Goal: Transaction & Acquisition: Purchase product/service

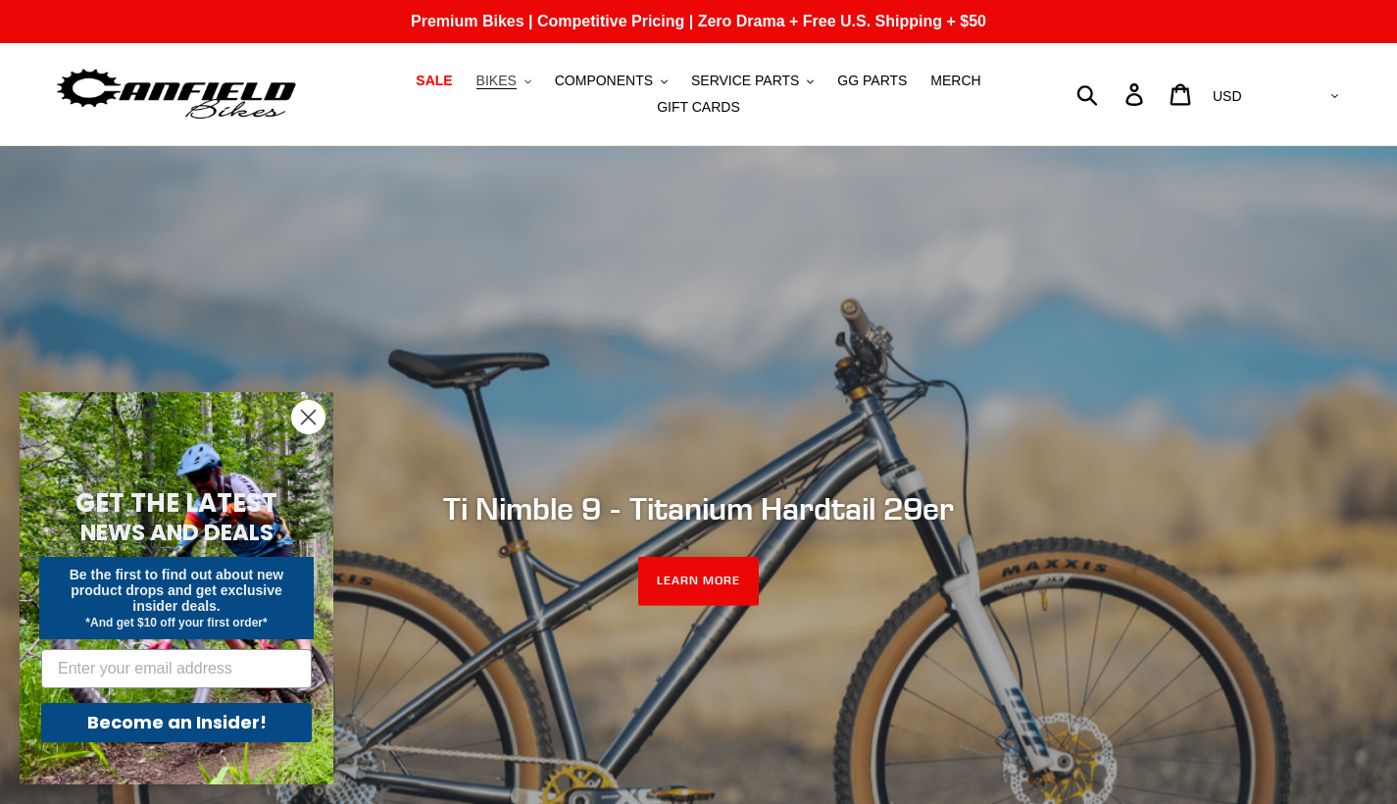
click at [522, 79] on button "BIKES .cls-1{fill:#231f20}" at bounding box center [504, 81] width 75 height 26
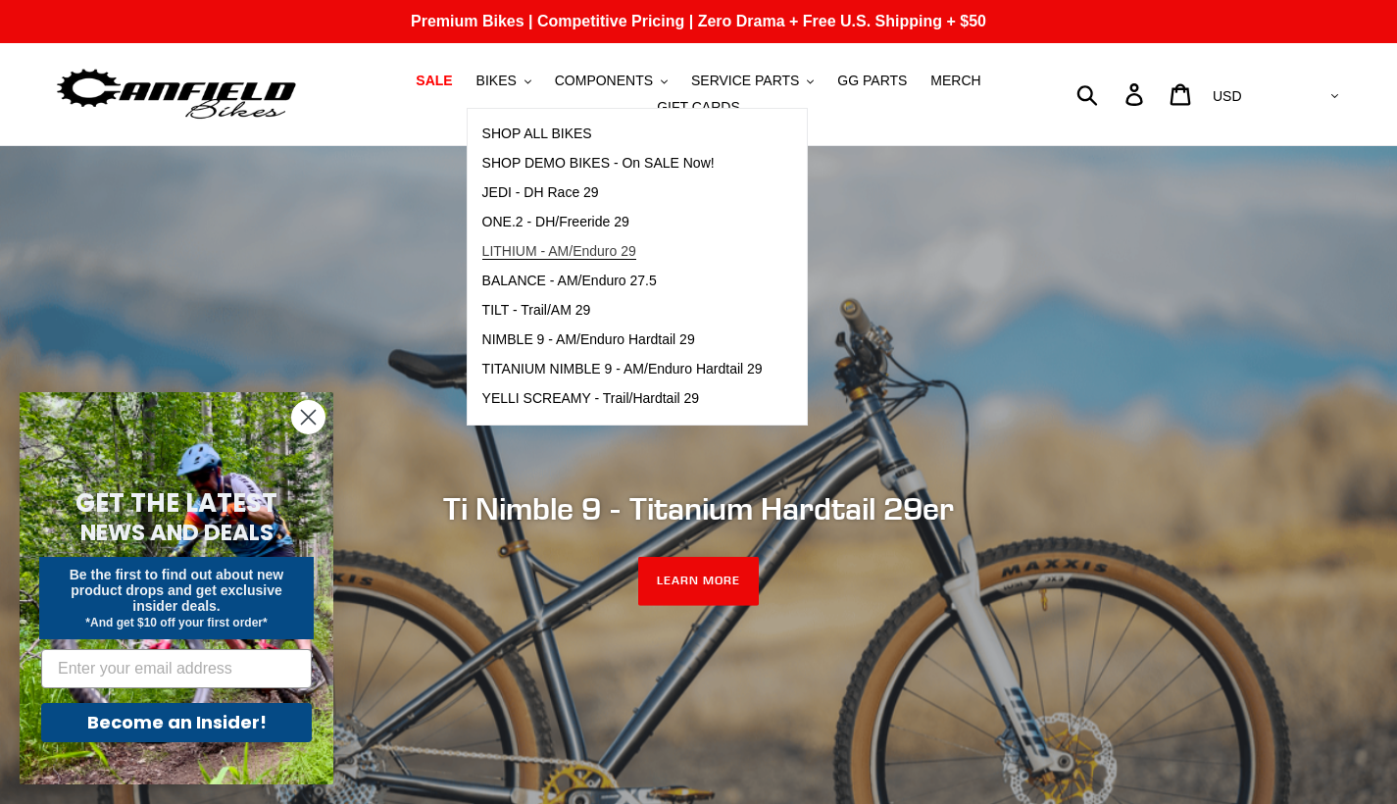
click at [550, 260] on span "LITHIUM - AM/Enduro 29" at bounding box center [559, 251] width 154 height 17
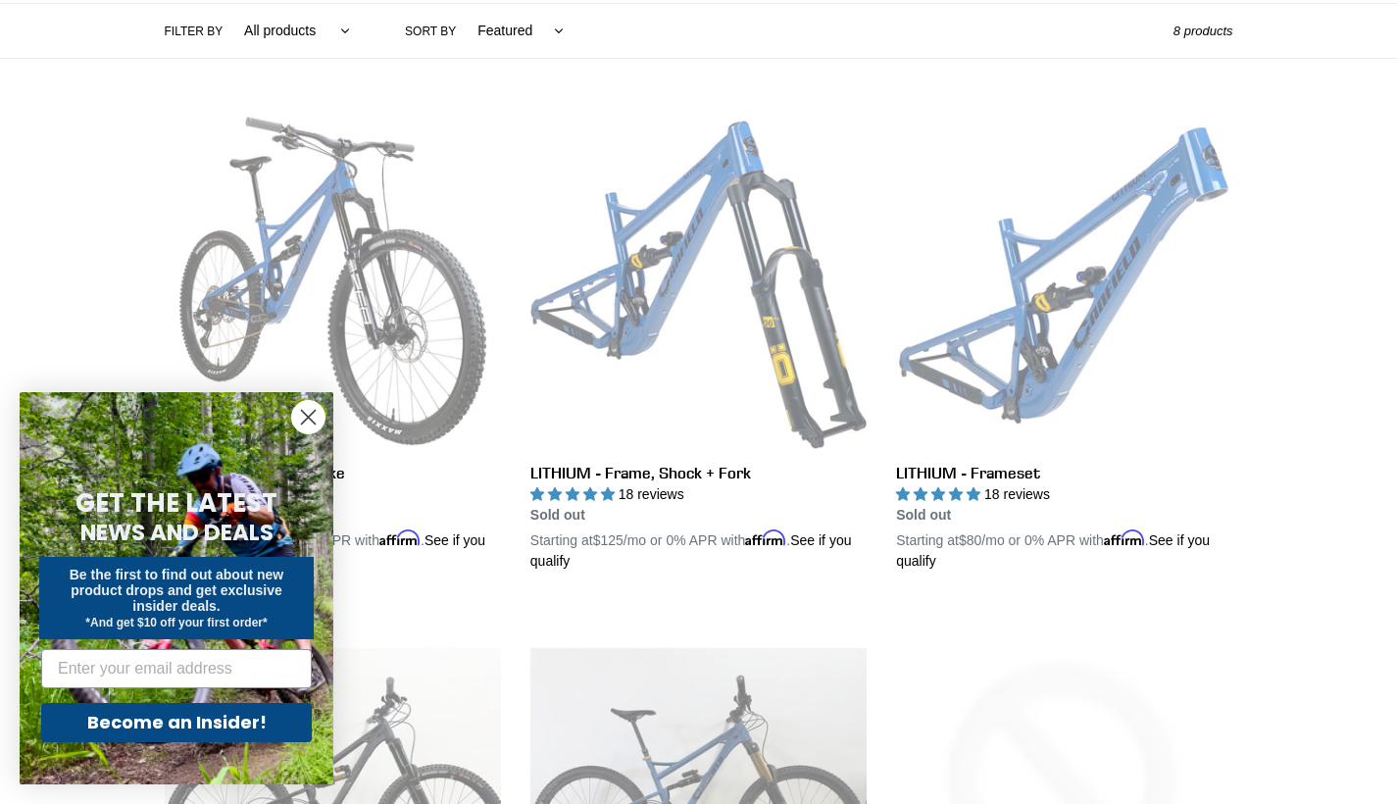
scroll to position [572, 0]
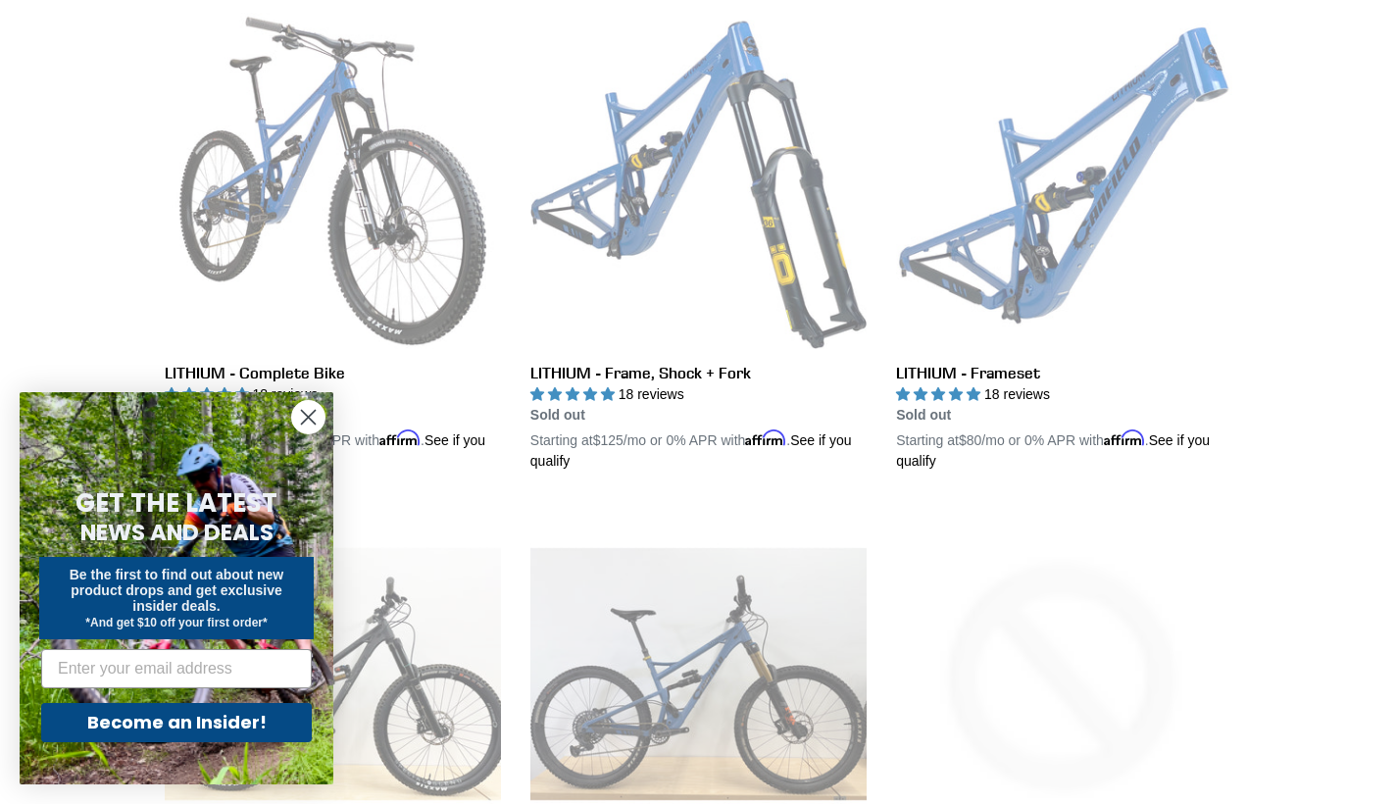
click at [305, 418] on circle "Close dialog" at bounding box center [308, 417] width 32 height 32
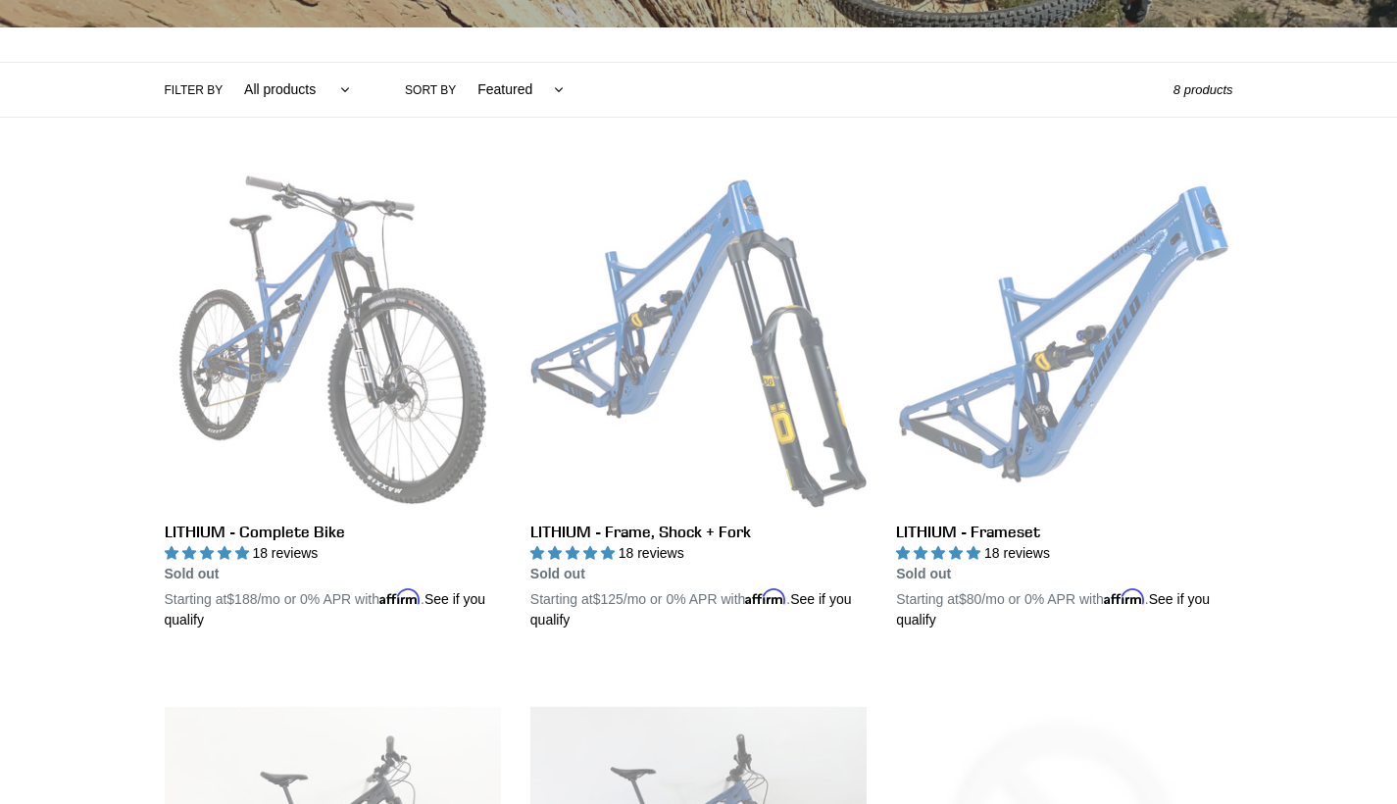
scroll to position [0, 0]
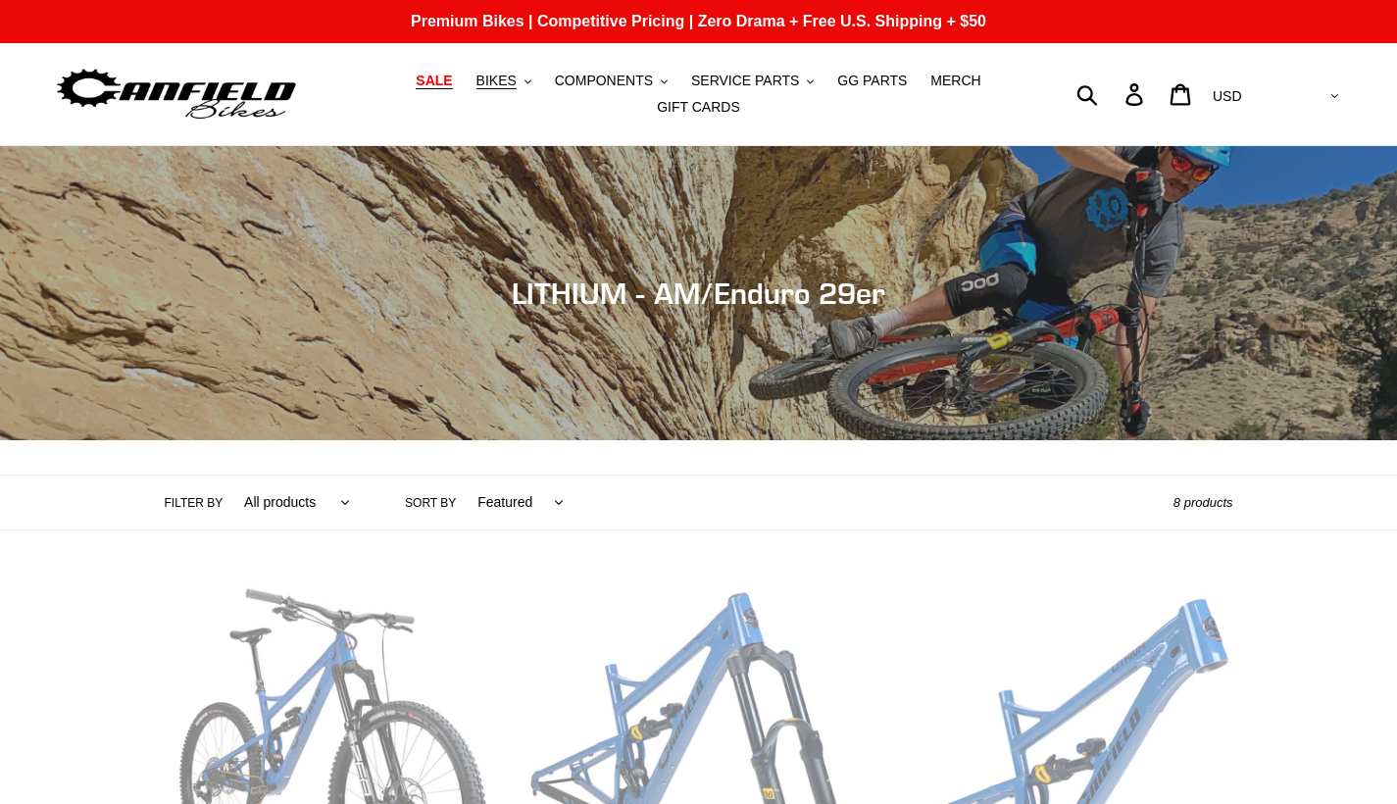
click at [436, 79] on span "SALE" at bounding box center [434, 81] width 36 height 17
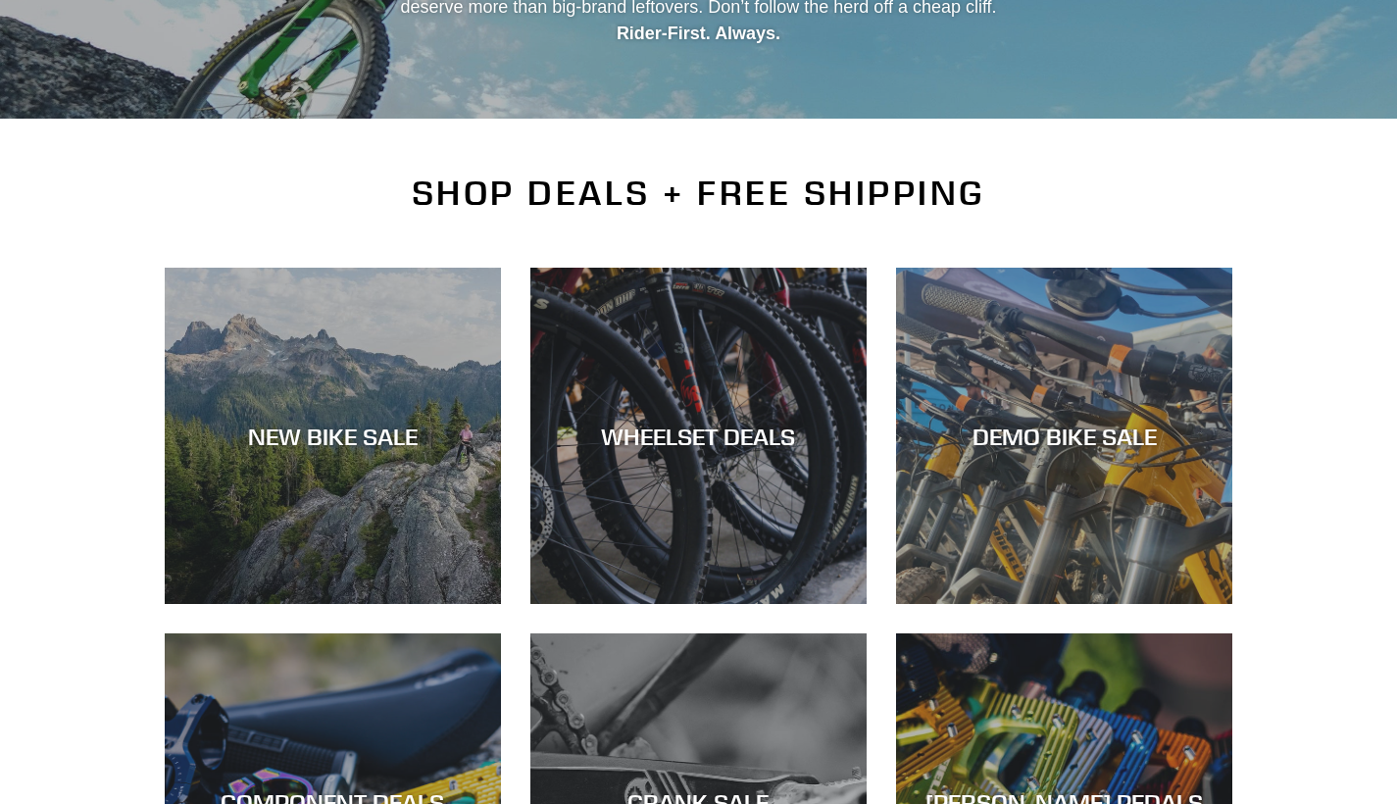
scroll to position [380, 0]
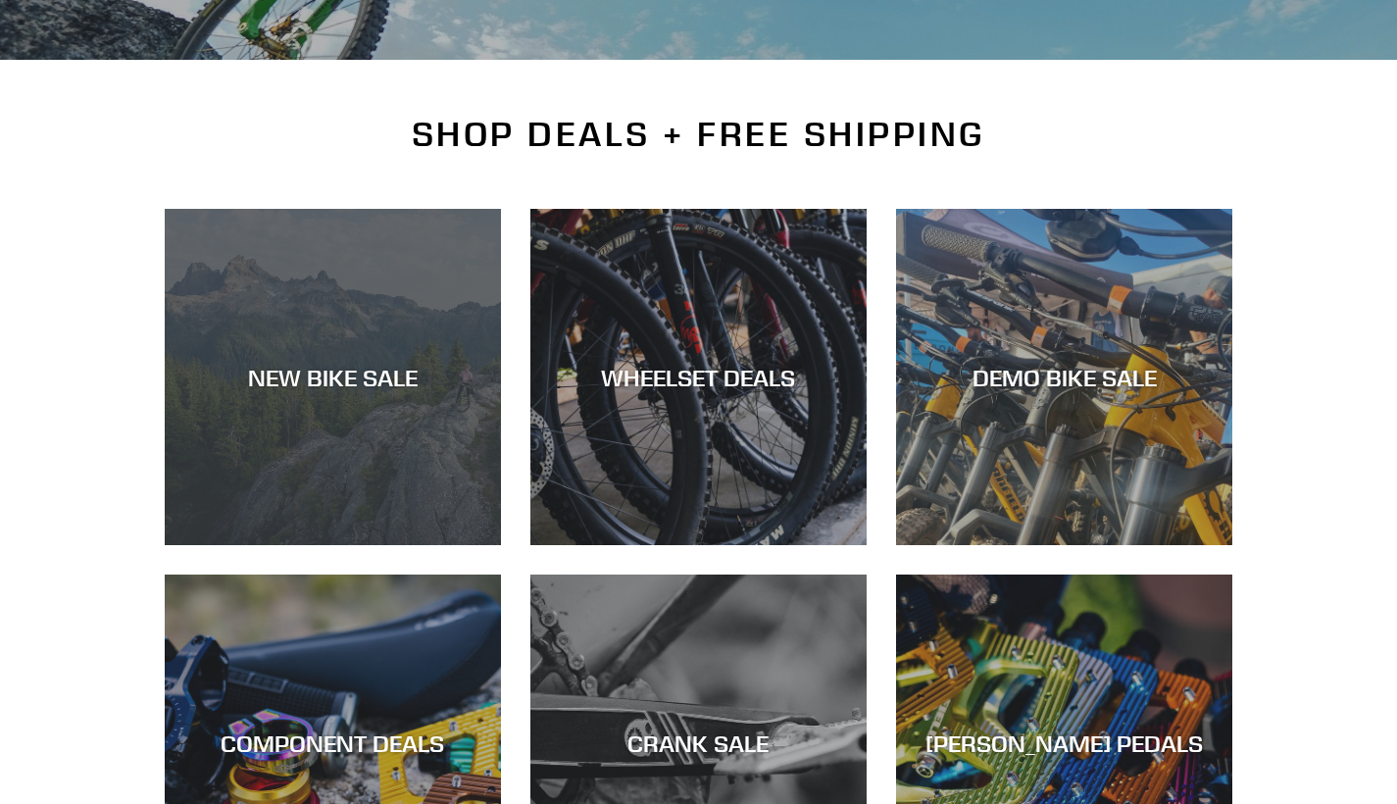
click at [459, 545] on div "NEW BIKE SALE" at bounding box center [333, 545] width 336 height 0
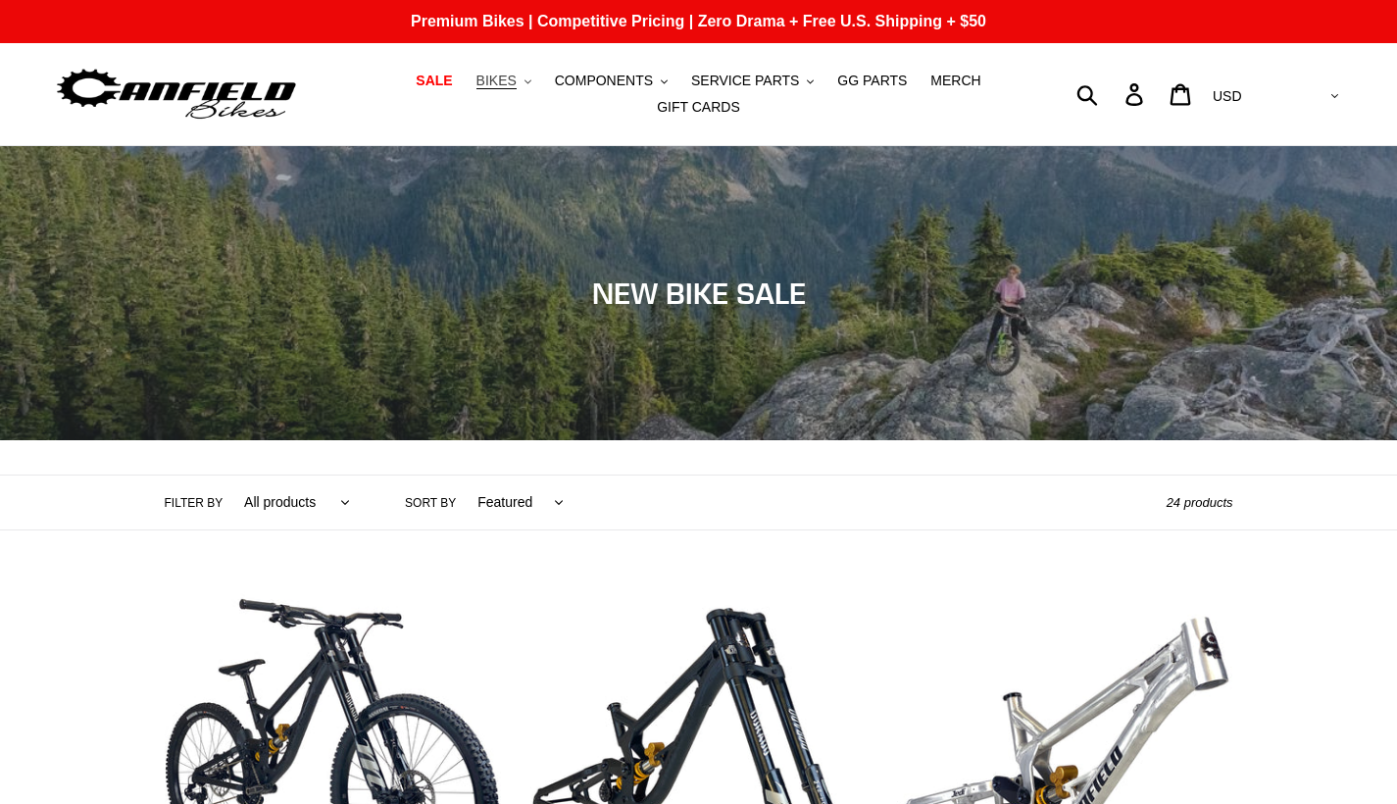
click at [502, 89] on span "BIKES" at bounding box center [496, 81] width 40 height 17
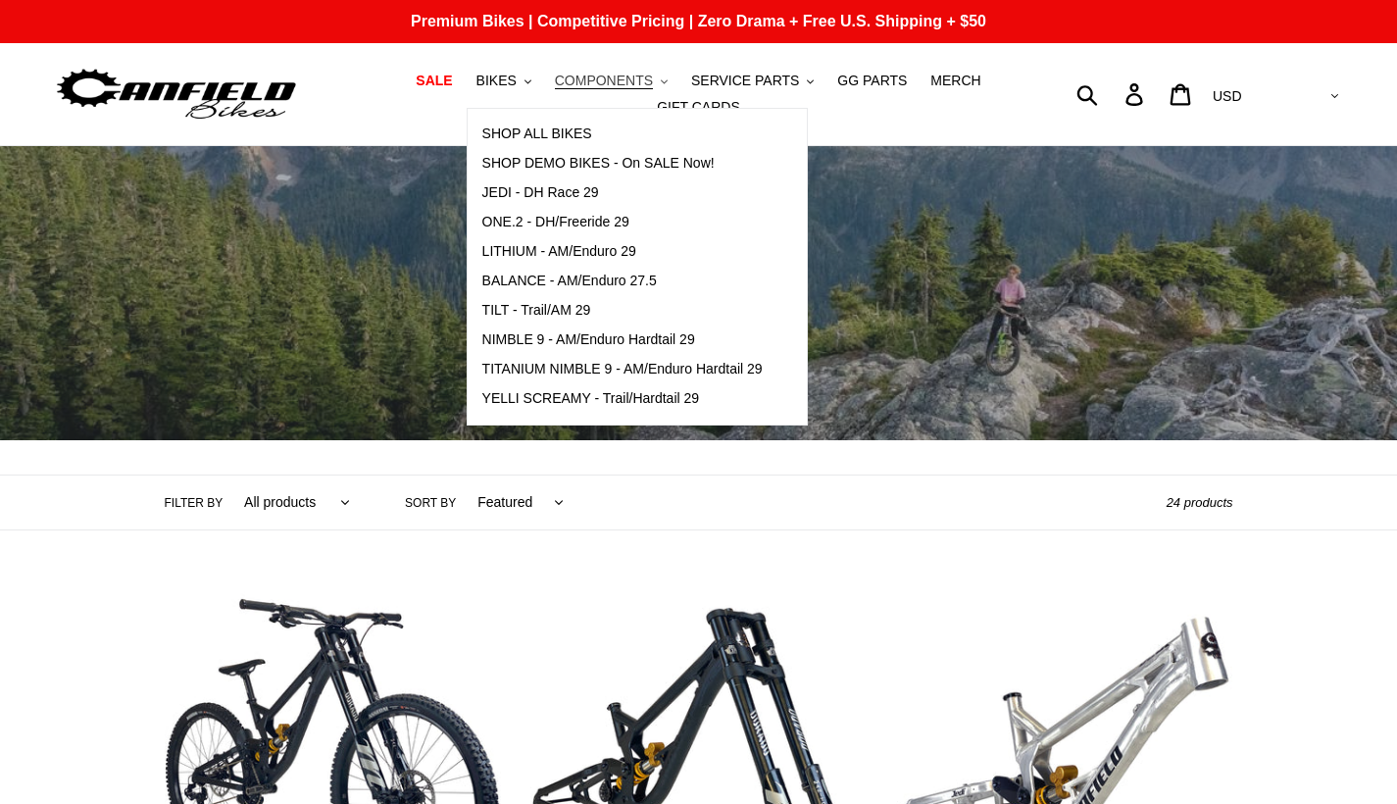
click at [599, 78] on span "COMPONENTS" at bounding box center [604, 81] width 98 height 17
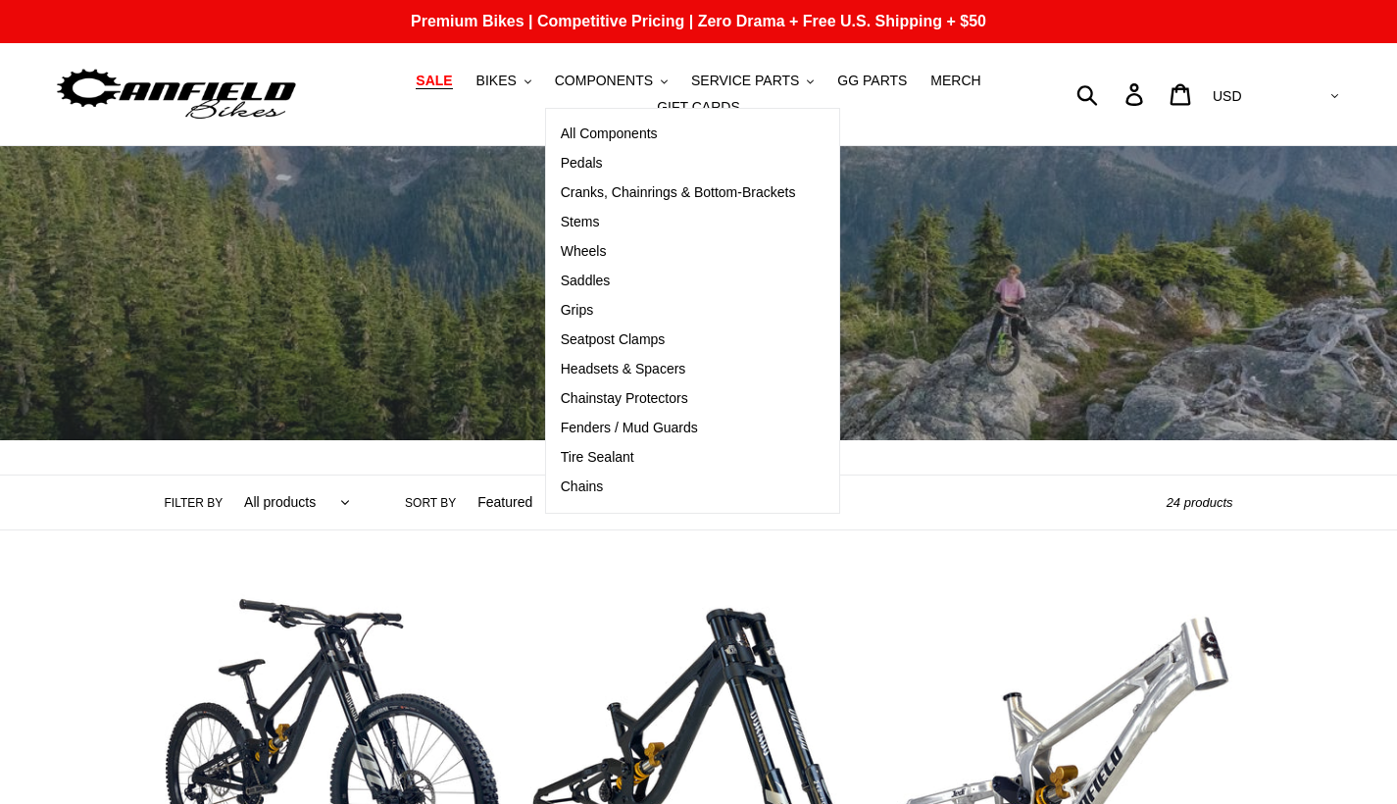
click at [445, 75] on span "SALE" at bounding box center [434, 81] width 36 height 17
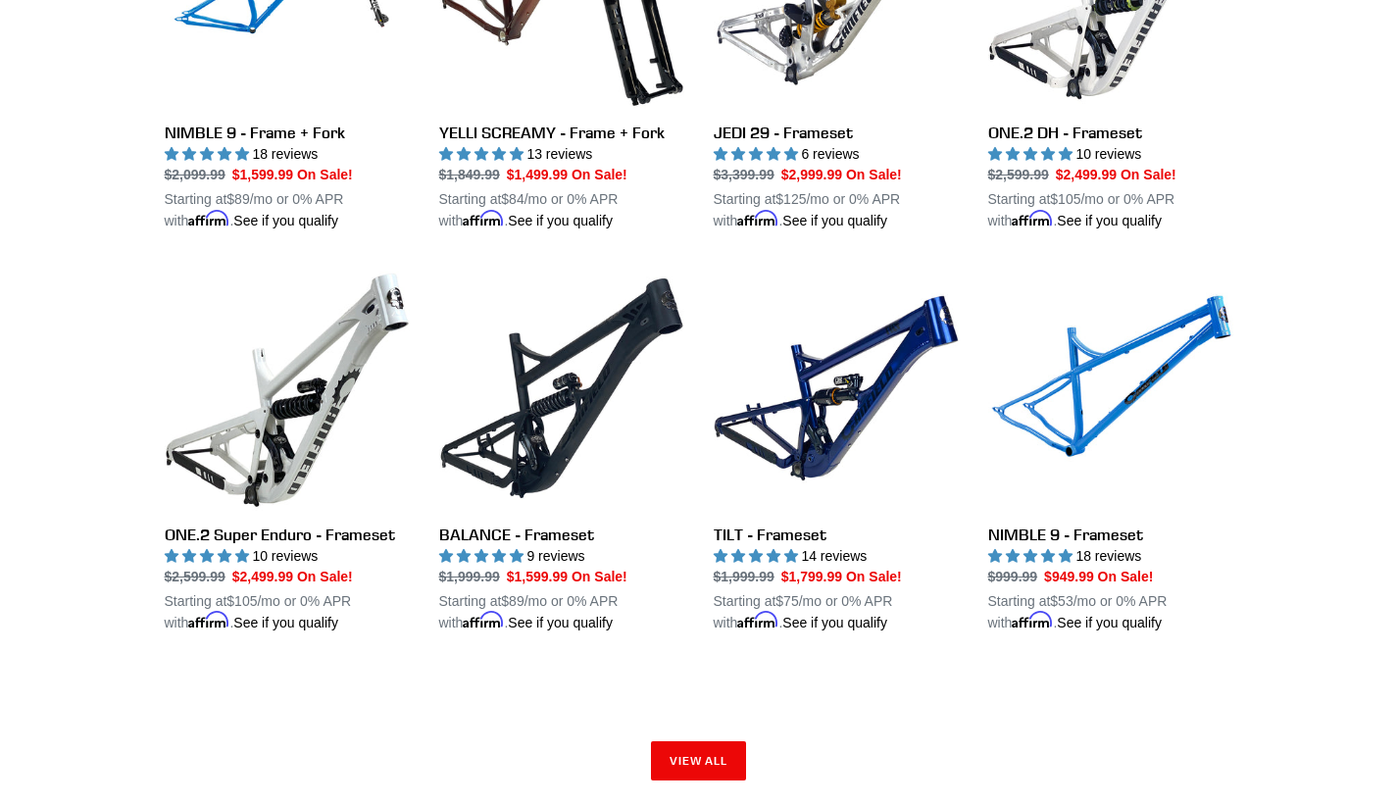
scroll to position [2830, 0]
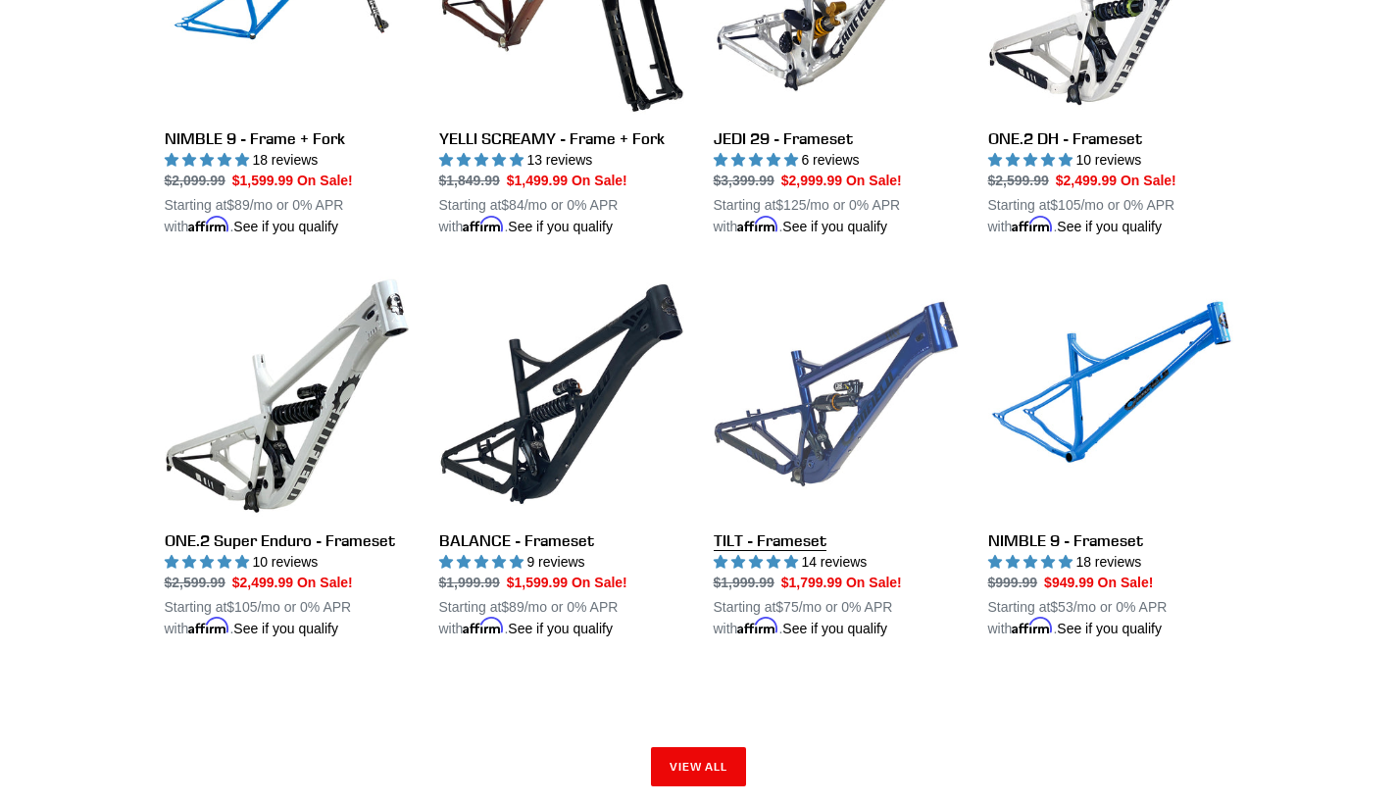
click at [838, 373] on link "TILT - Frameset" at bounding box center [836, 456] width 245 height 368
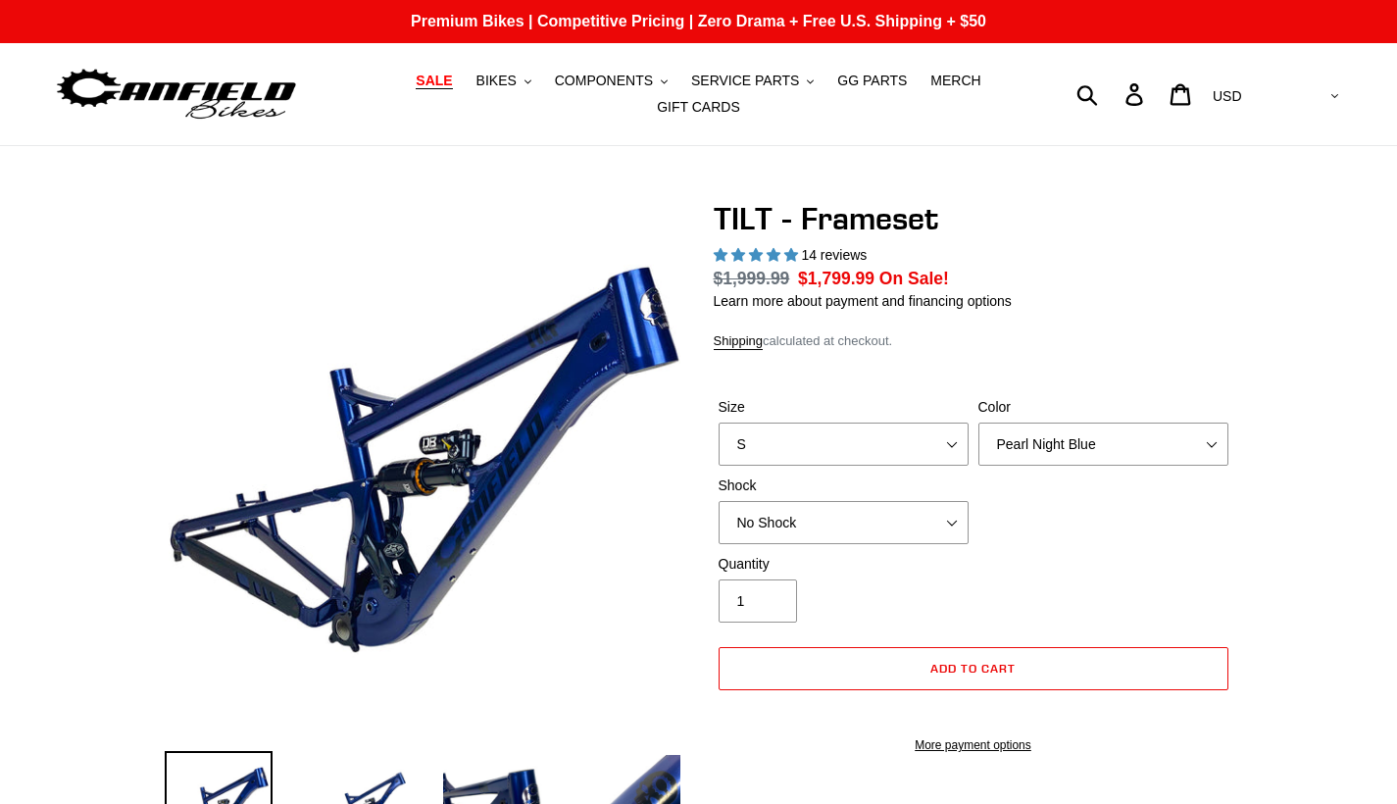
select select "highest-rating"
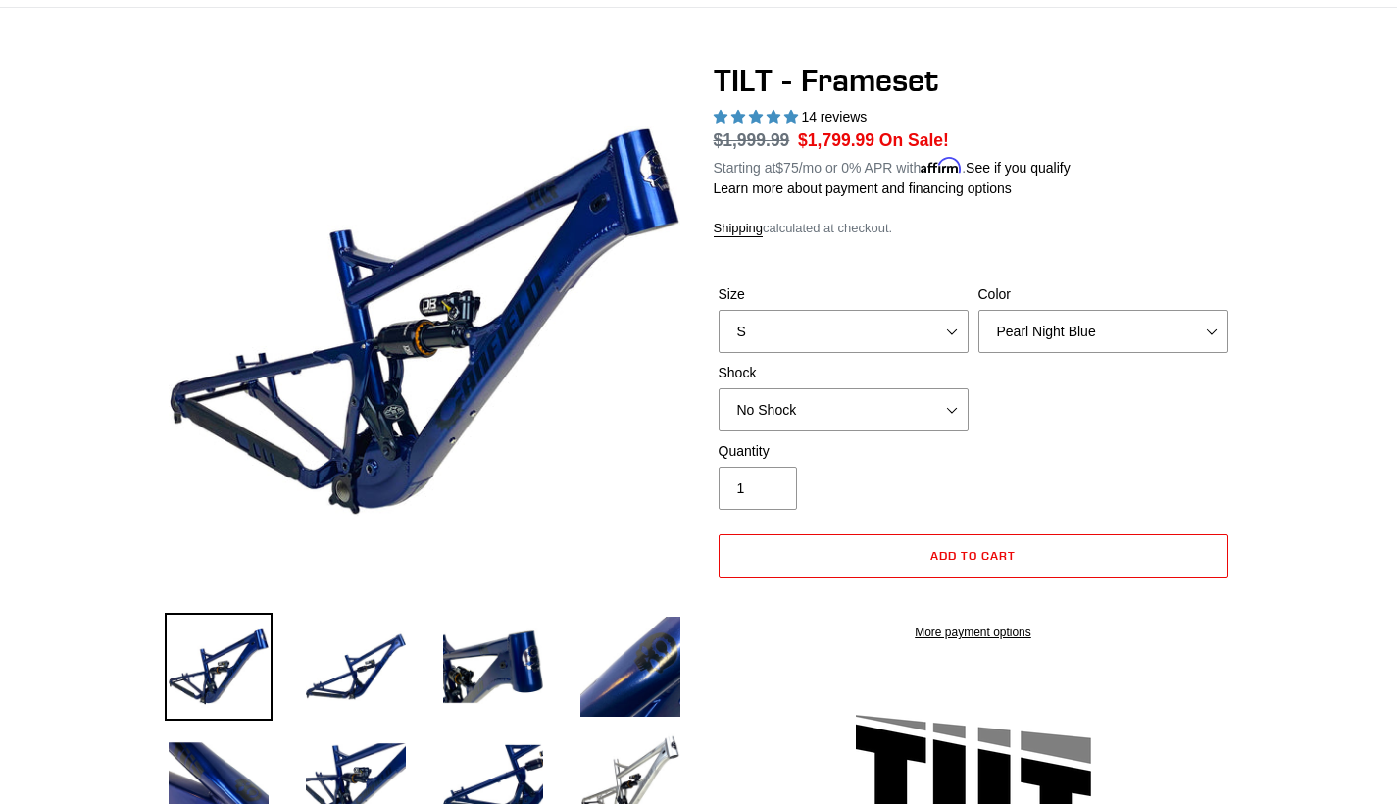
scroll to position [227, 0]
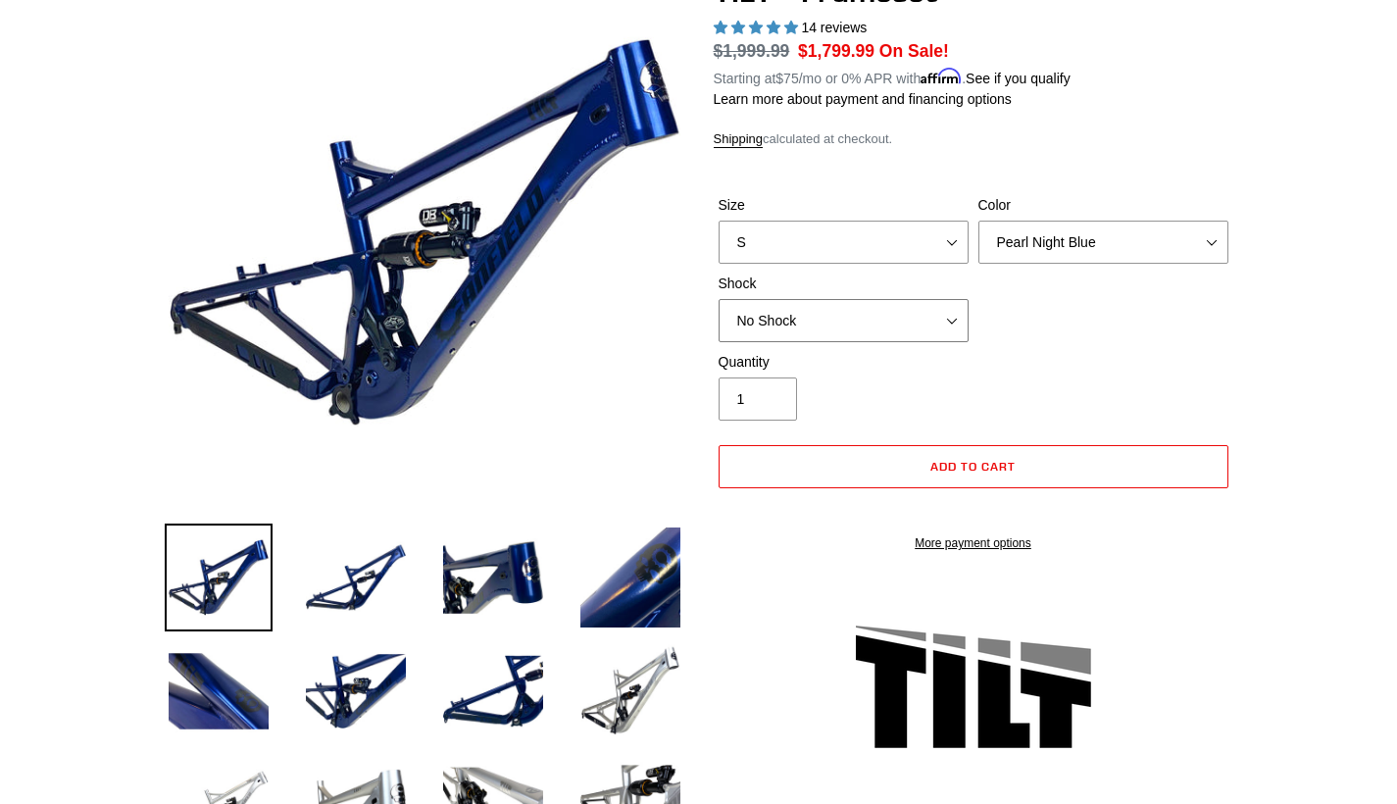
select select "RockShox Deluxe Ultimate"
select select "L"
select select "Stealth Silver"
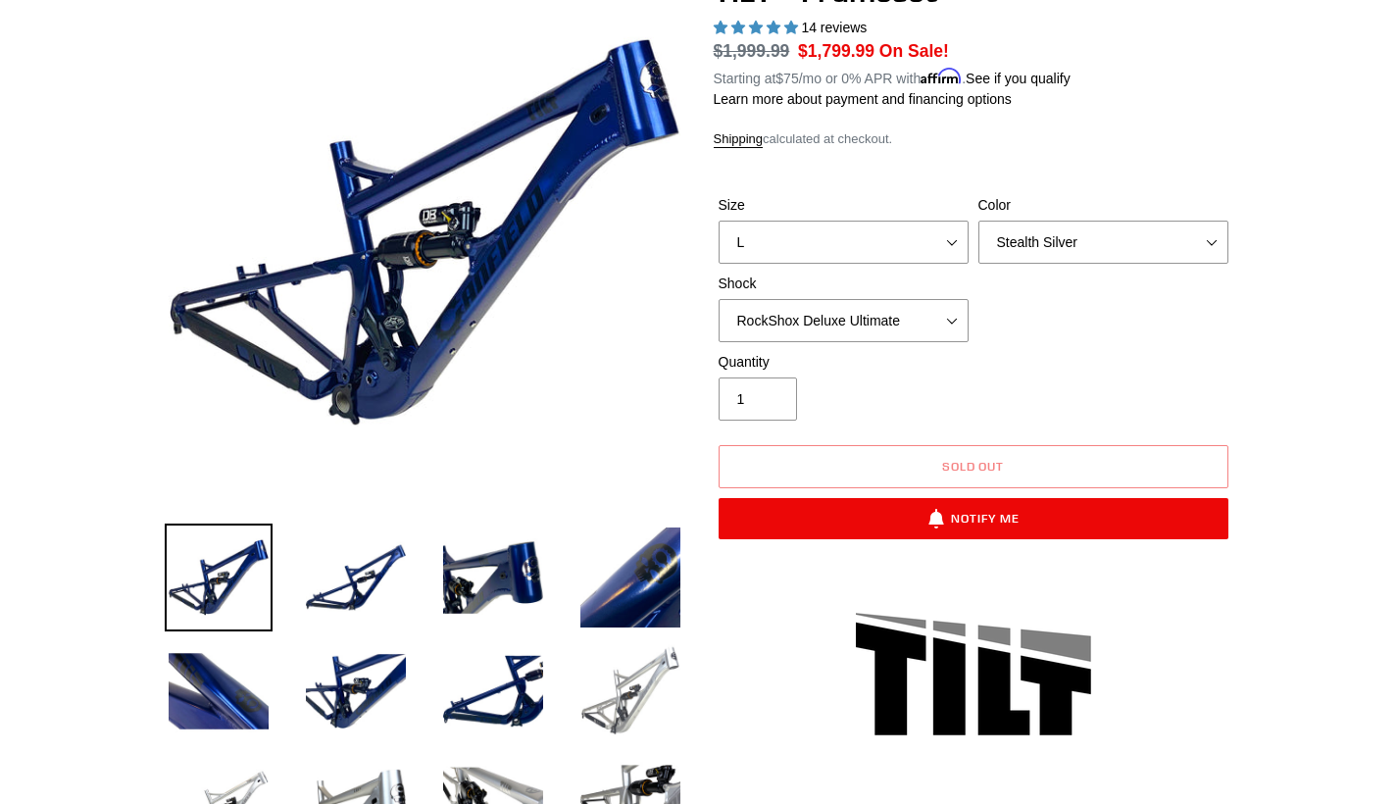
click at [633, 712] on img at bounding box center [630, 691] width 108 height 108
